Goal: Transaction & Acquisition: Purchase product/service

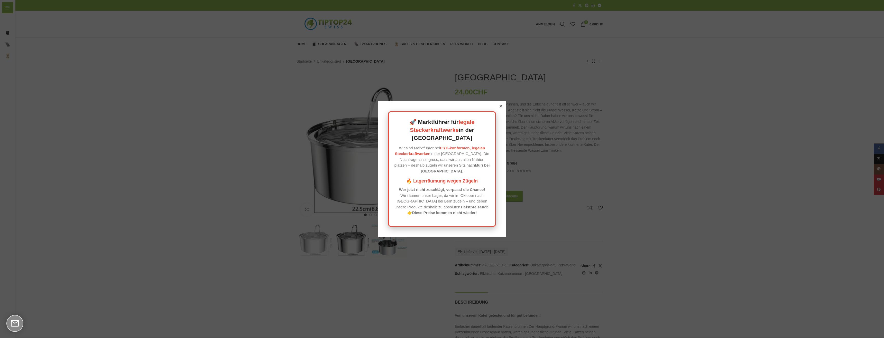
click at [276, 251] on div at bounding box center [442, 169] width 884 height 338
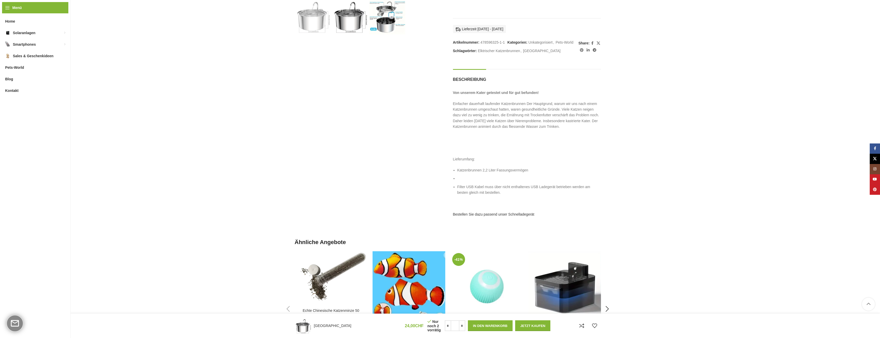
scroll to position [231, 0]
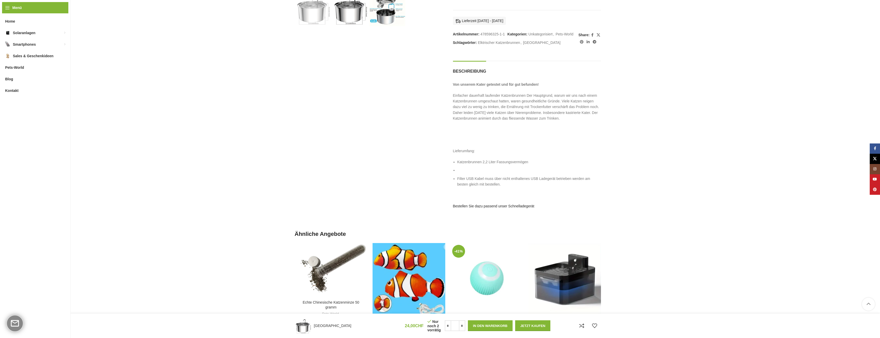
click at [510, 207] on link "Bestellen Sie dazu passend unser Schnelladegerät" at bounding box center [493, 206] width 81 height 4
